Goal: Task Accomplishment & Management: Manage account settings

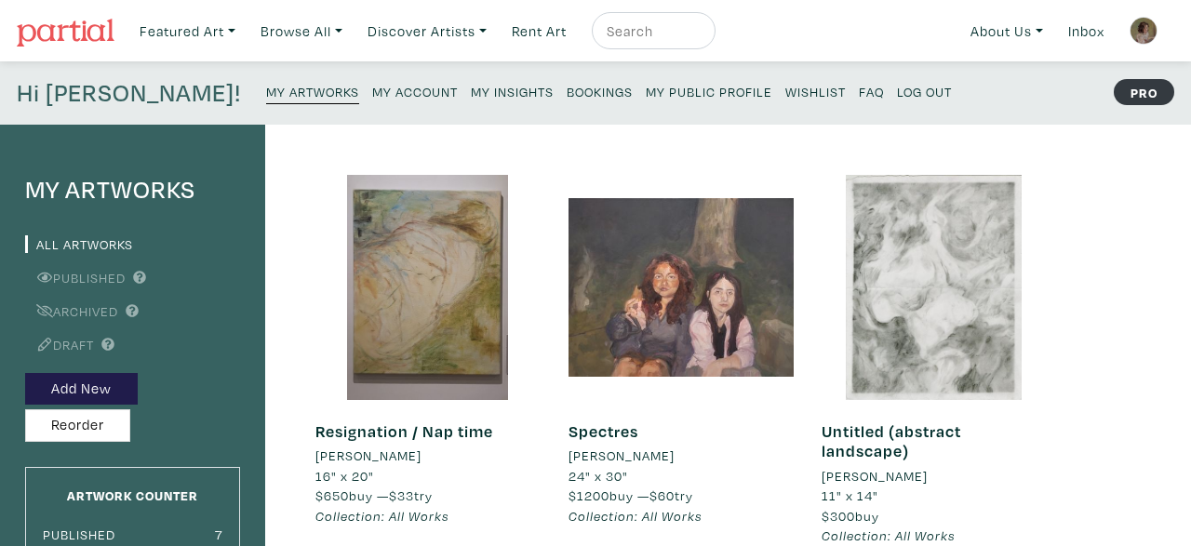
scroll to position [143, 0]
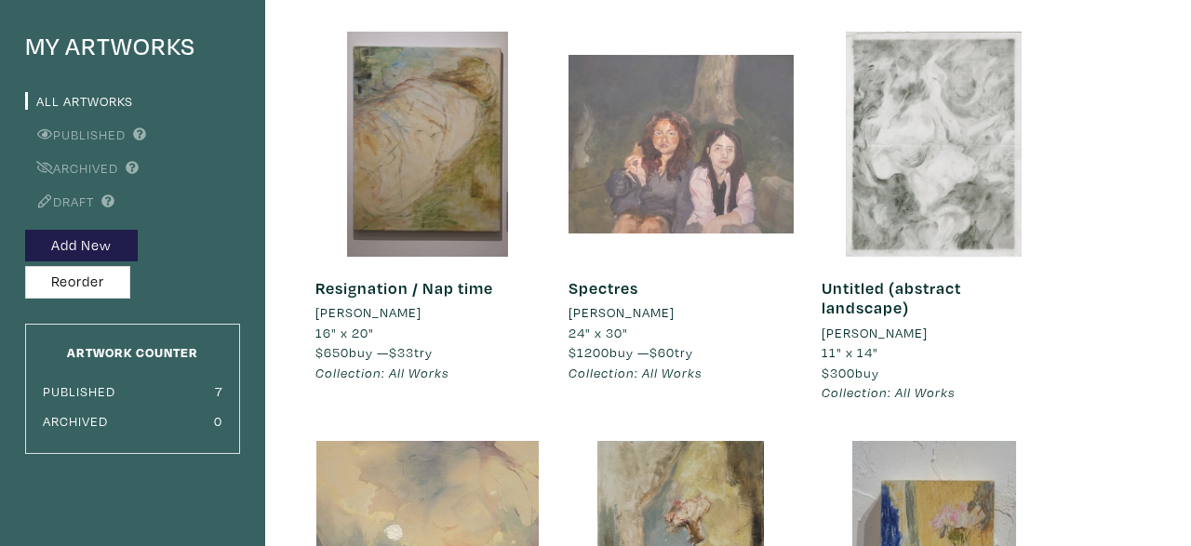
click at [656, 187] on div at bounding box center [680, 144] width 225 height 225
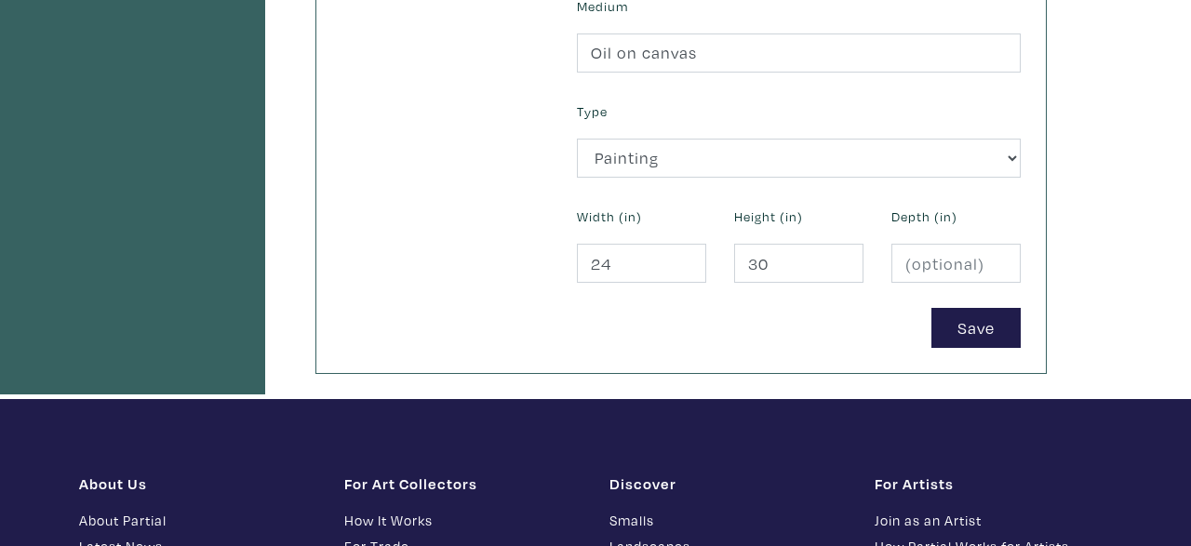
scroll to position [844, 0]
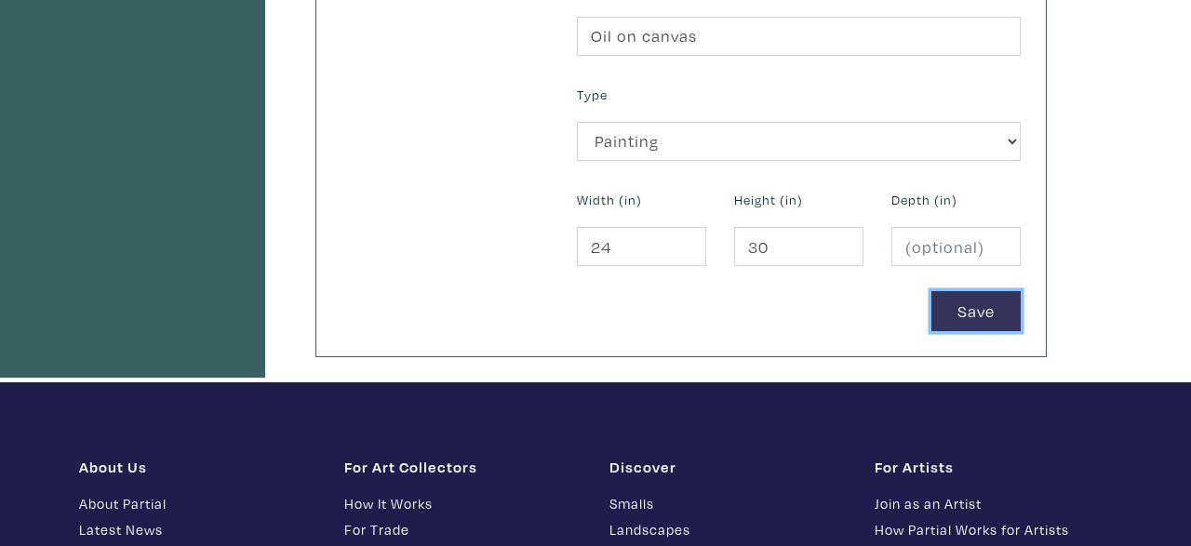
click at [971, 301] on button "Save" at bounding box center [975, 311] width 89 height 40
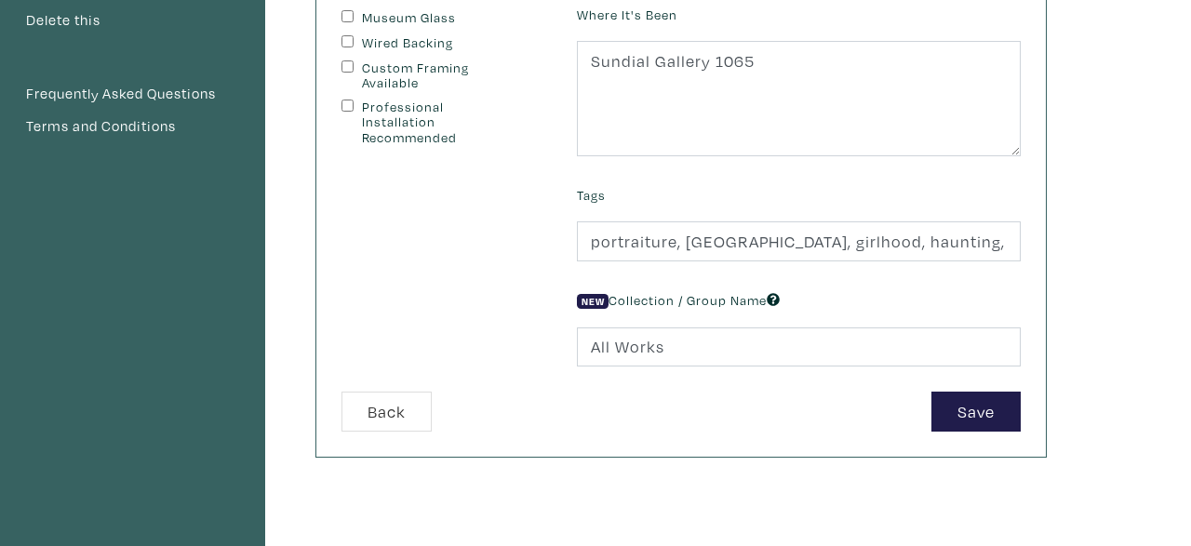
scroll to position [514, 0]
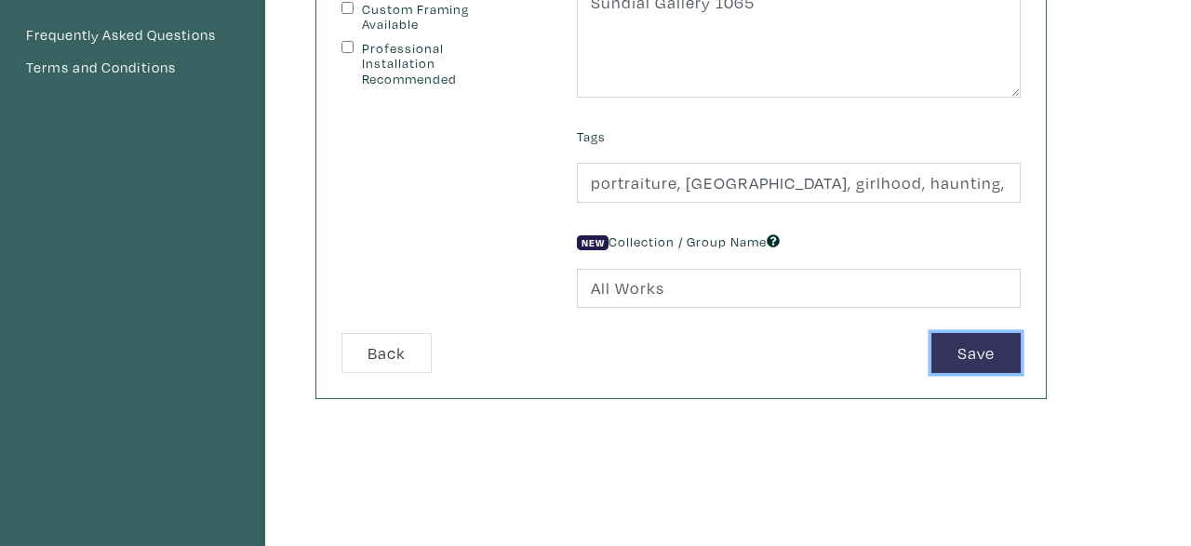
click at [977, 360] on button "Save" at bounding box center [975, 353] width 89 height 40
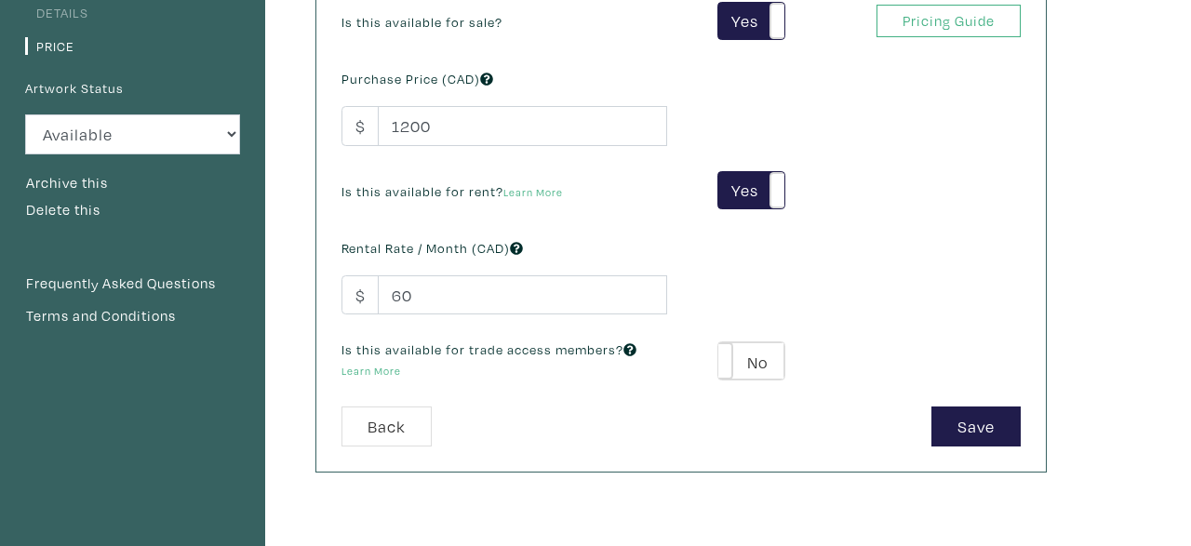
scroll to position [261, 0]
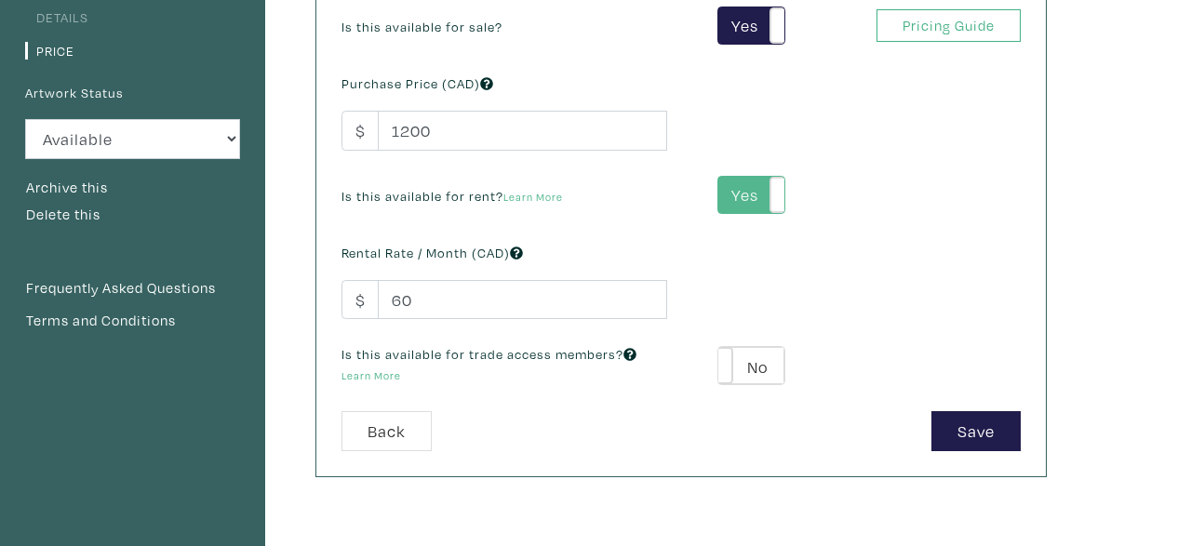
click at [764, 198] on label "Yes" at bounding box center [751, 195] width 66 height 37
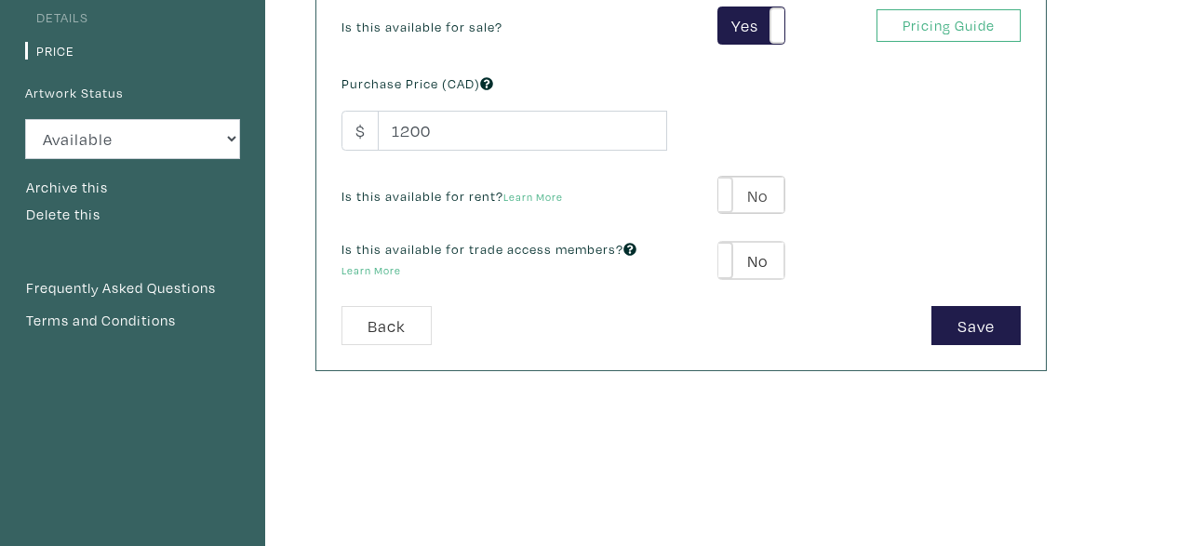
click at [764, 198] on label "No" at bounding box center [751, 195] width 66 height 37
type input "60"
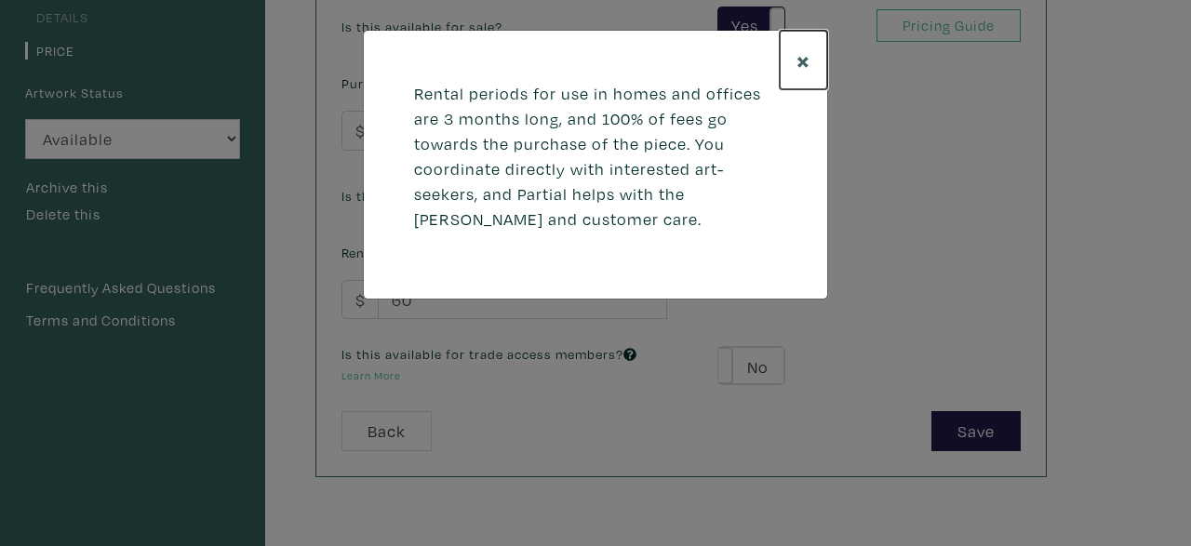
click at [813, 55] on button "×" at bounding box center [803, 60] width 47 height 59
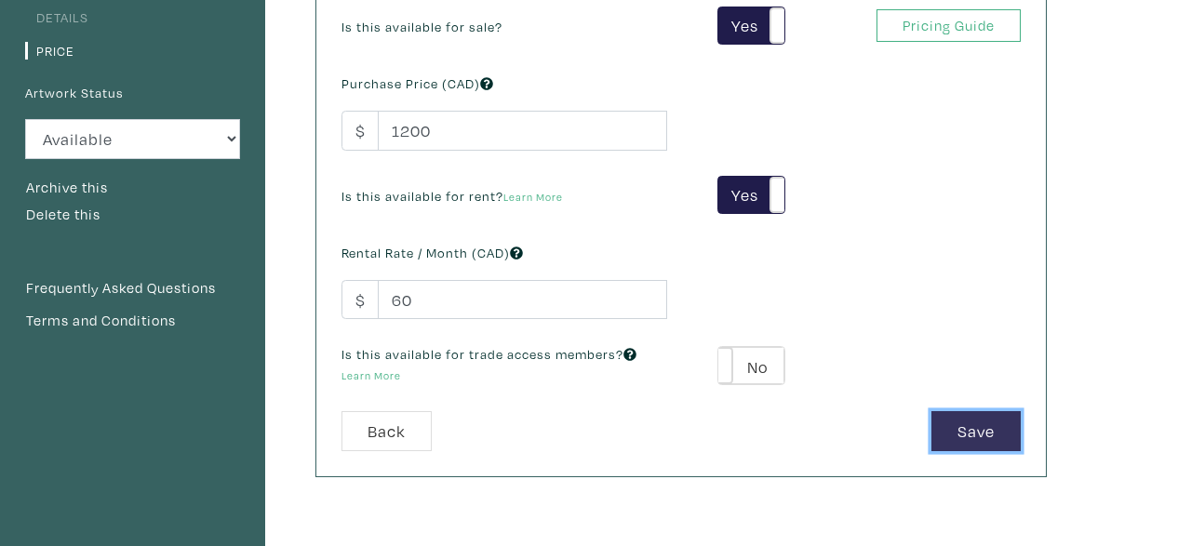
click at [1011, 418] on button "Save" at bounding box center [975, 431] width 89 height 40
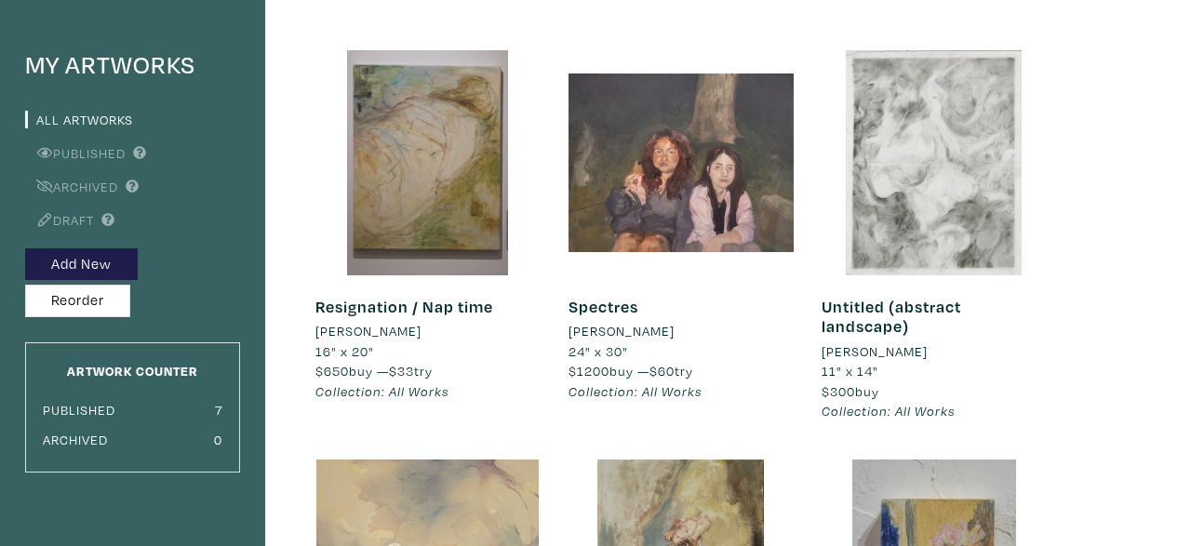
scroll to position [136, 0]
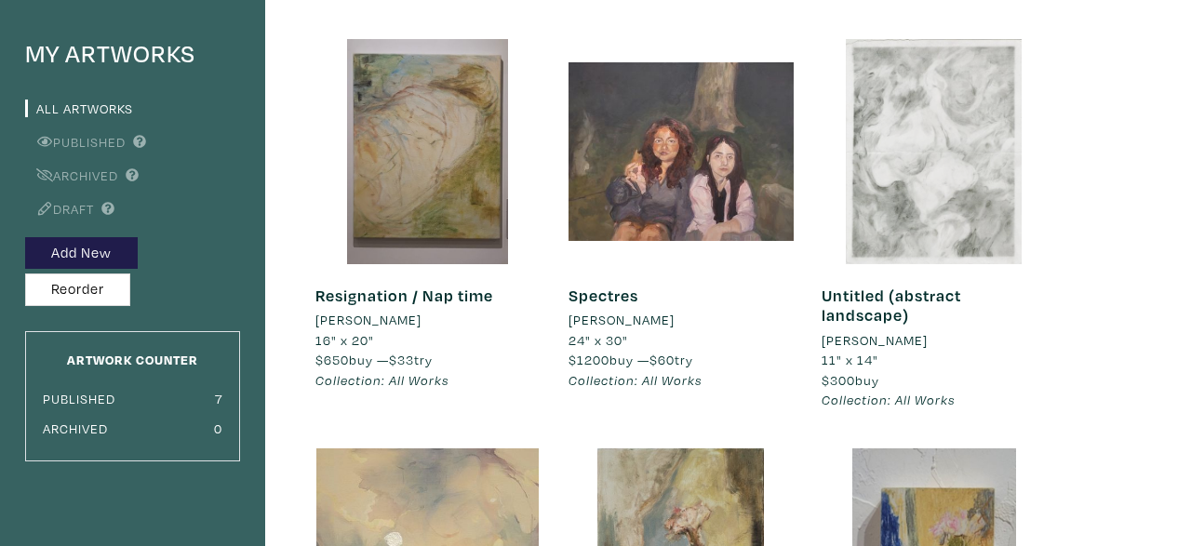
click at [932, 227] on div at bounding box center [934, 151] width 225 height 225
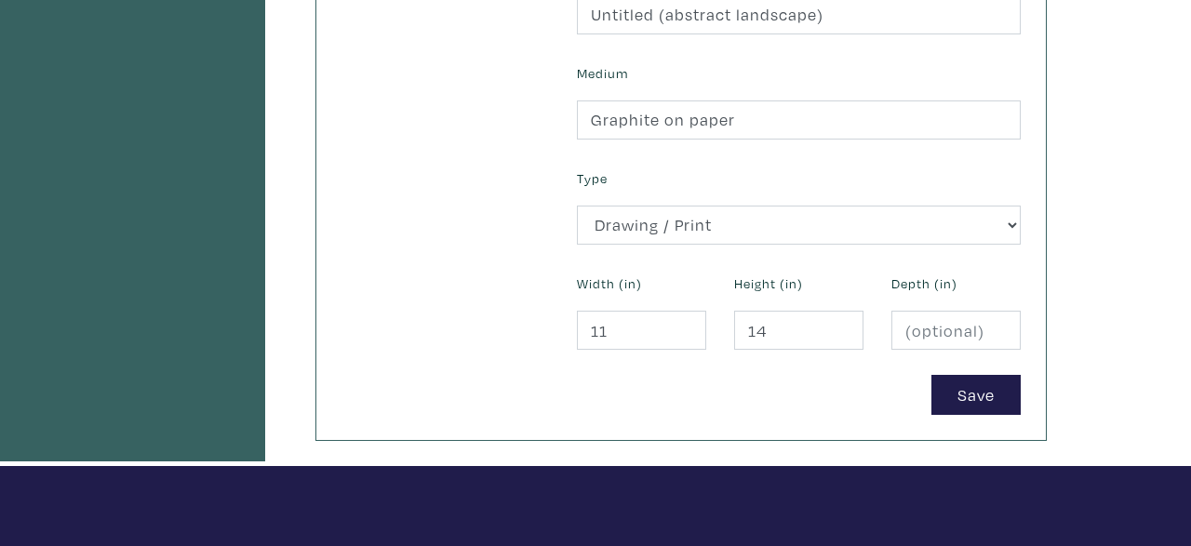
scroll to position [837, 0]
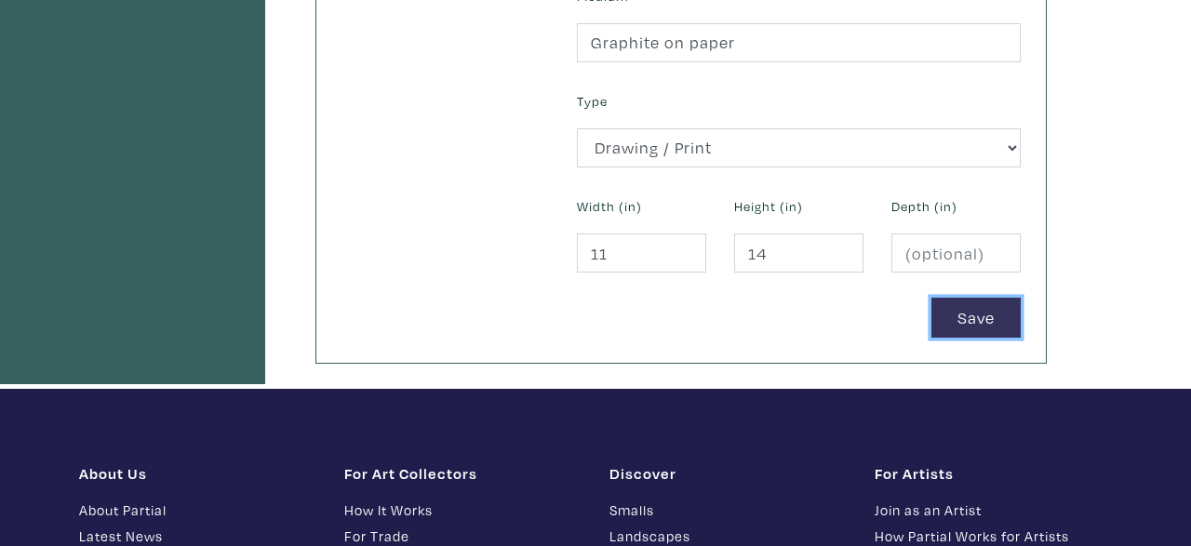
click at [950, 320] on button "Save" at bounding box center [975, 318] width 89 height 40
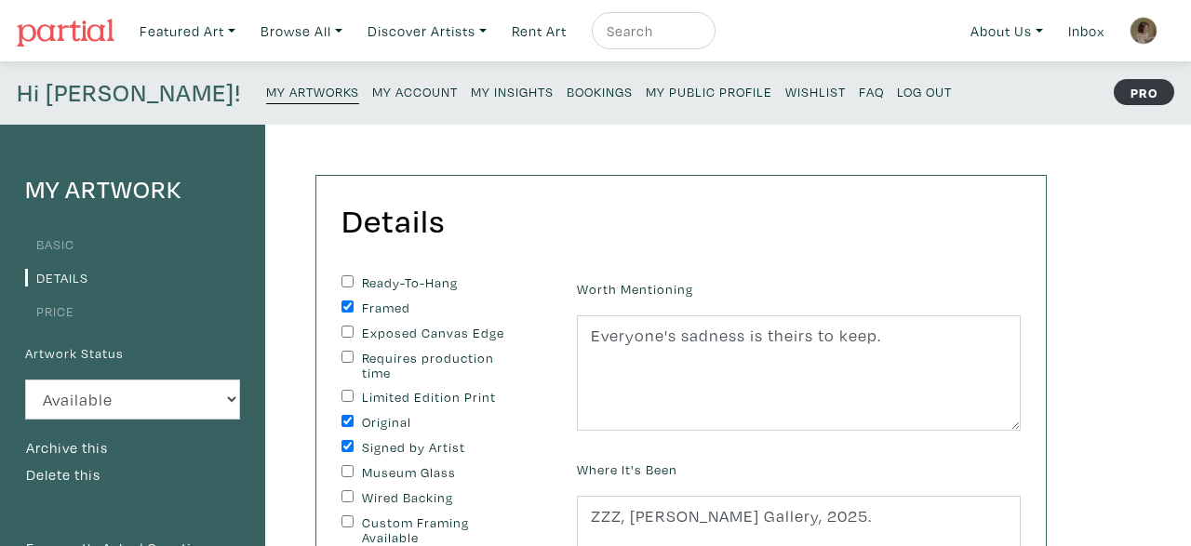
scroll to position [514, 0]
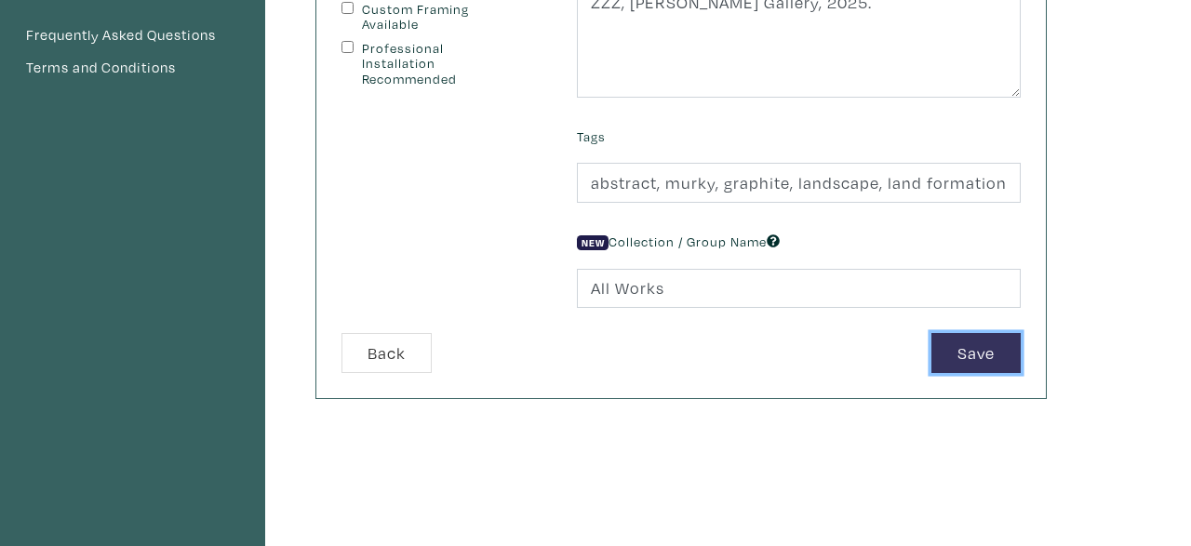
click at [982, 352] on button "Save" at bounding box center [975, 353] width 89 height 40
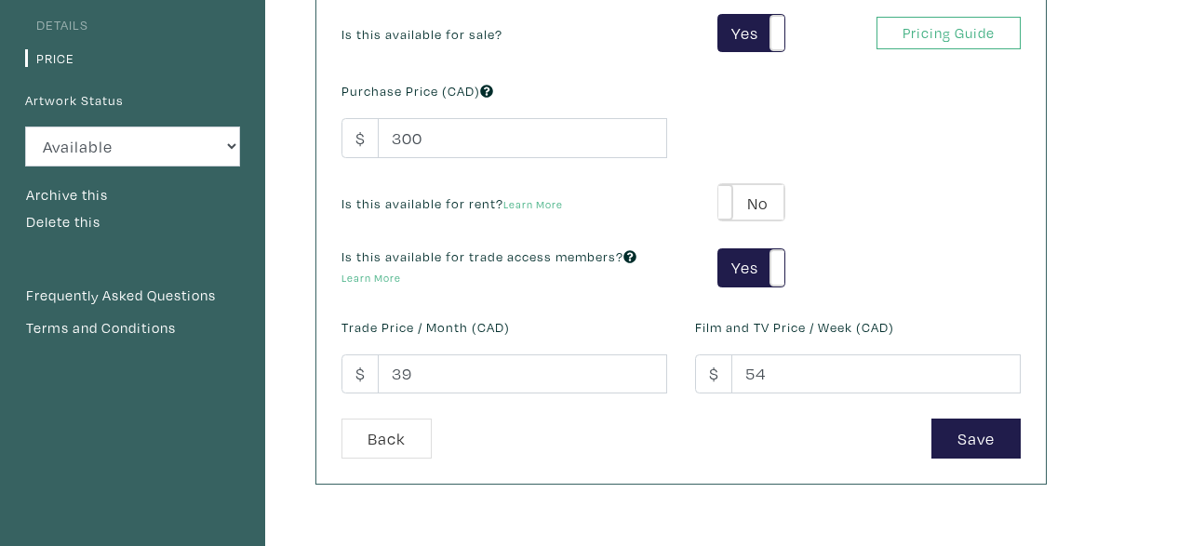
scroll to position [290, 0]
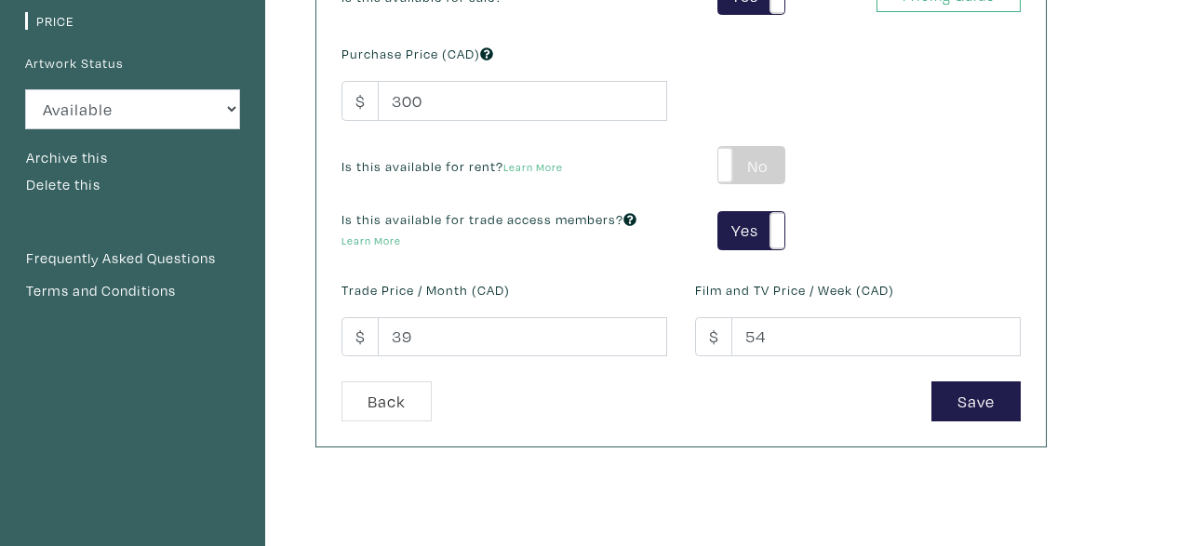
click at [761, 158] on label "No" at bounding box center [751, 165] width 66 height 37
type input "25"
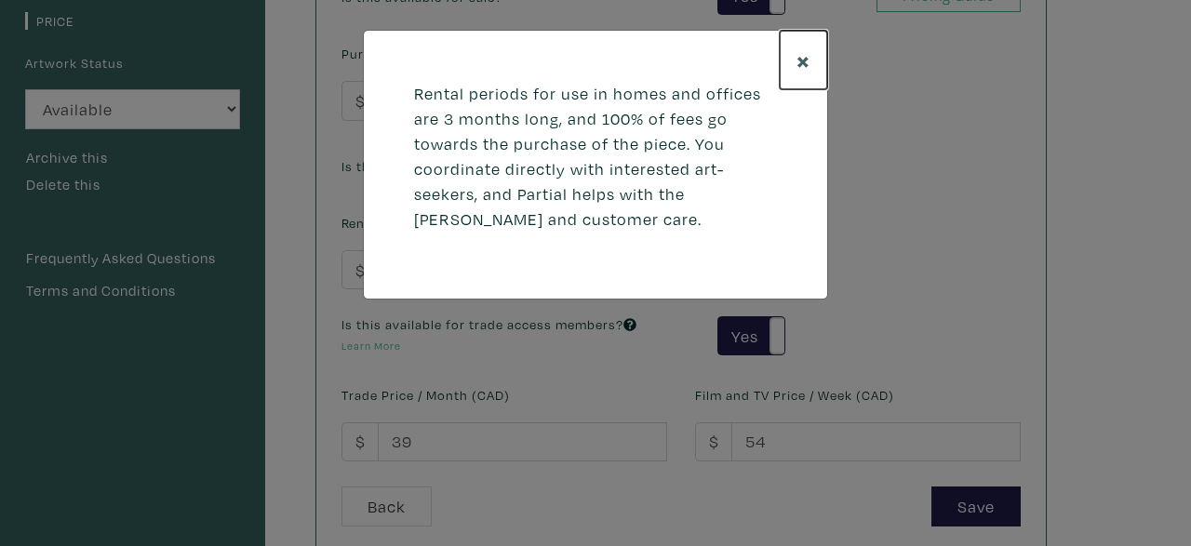
click at [795, 64] on button "×" at bounding box center [803, 60] width 47 height 59
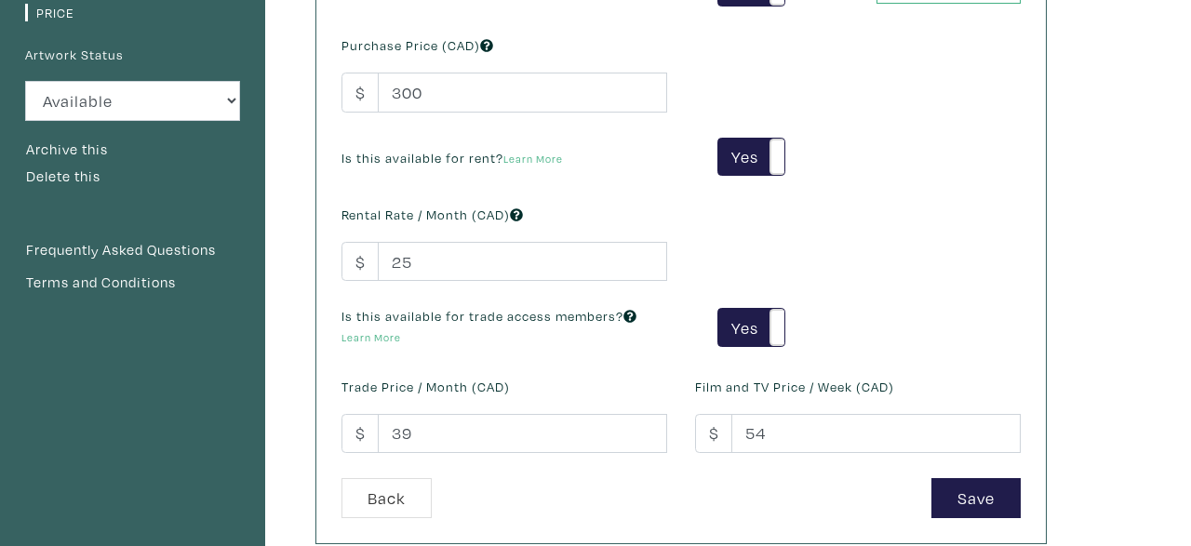
scroll to position [333, 0]
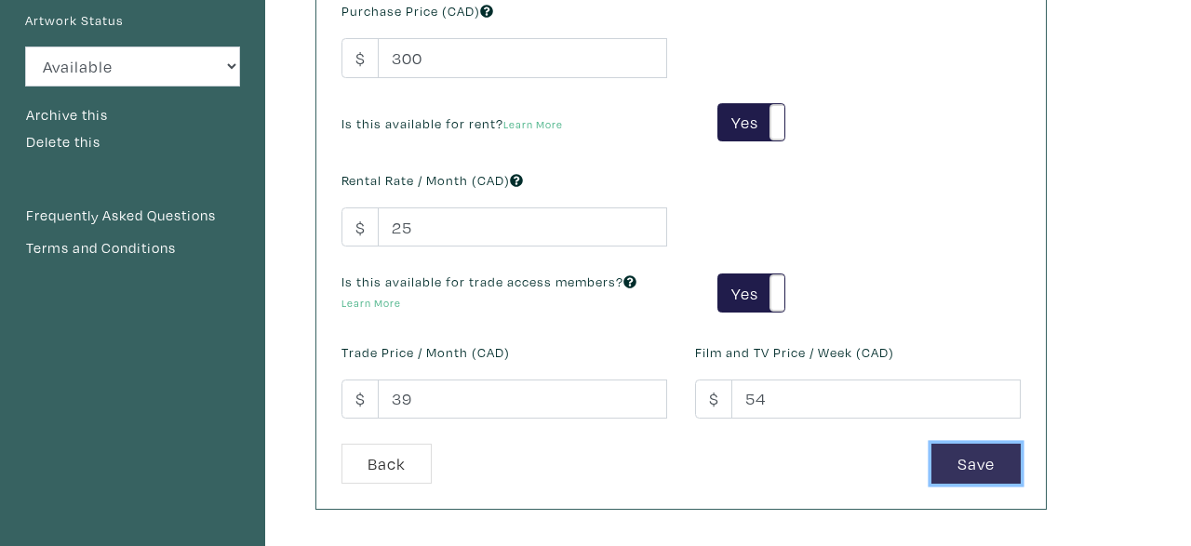
click at [1009, 462] on button "Save" at bounding box center [975, 464] width 89 height 40
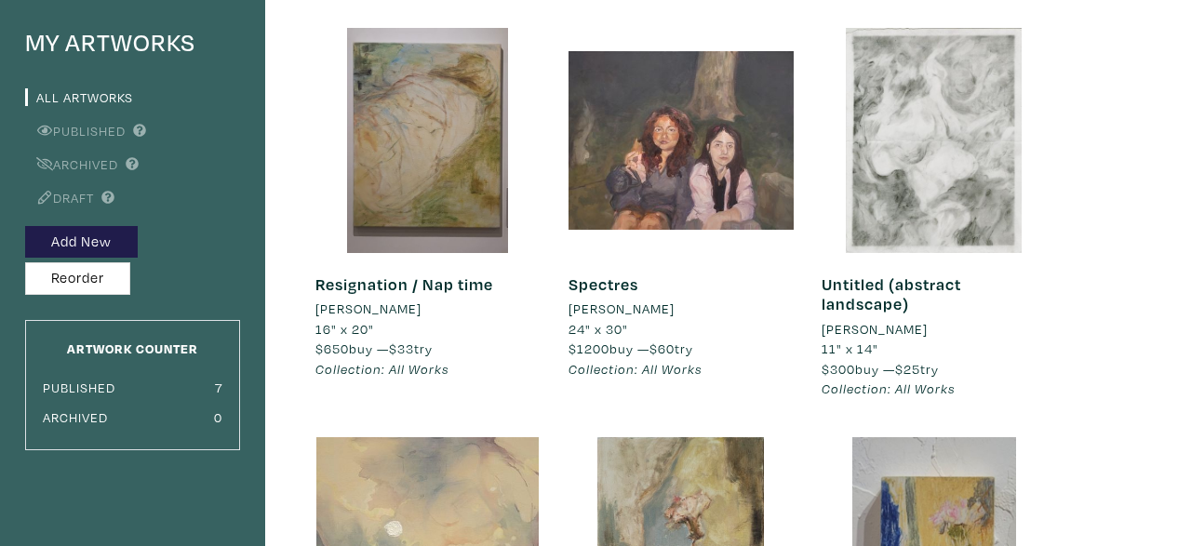
scroll to position [161, 0]
